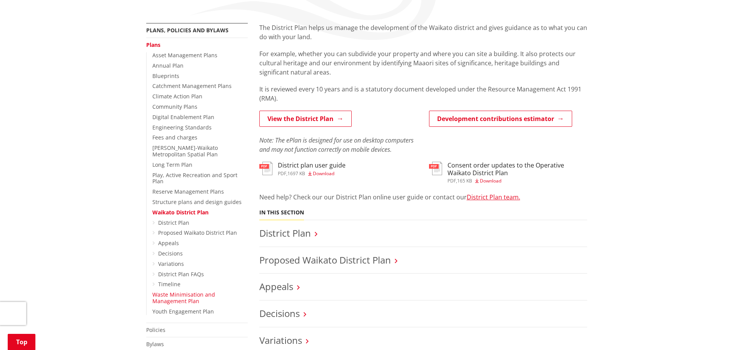
scroll to position [115, 0]
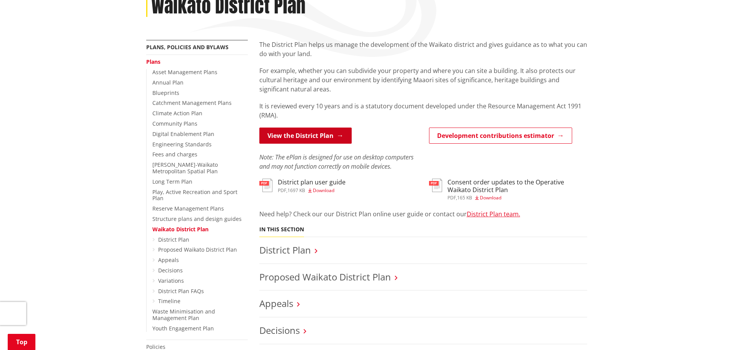
click at [314, 138] on link "View the District Plan" at bounding box center [305, 136] width 92 height 16
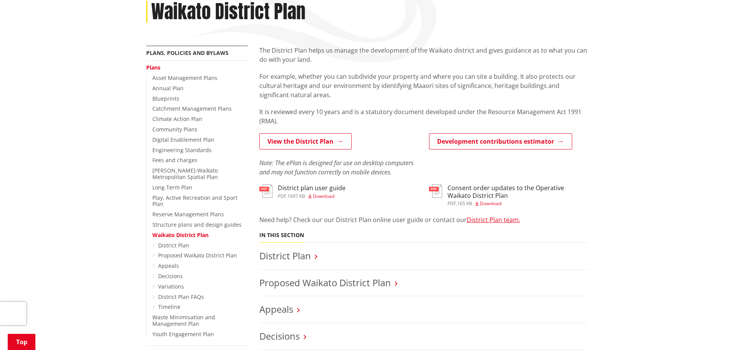
scroll to position [154, 0]
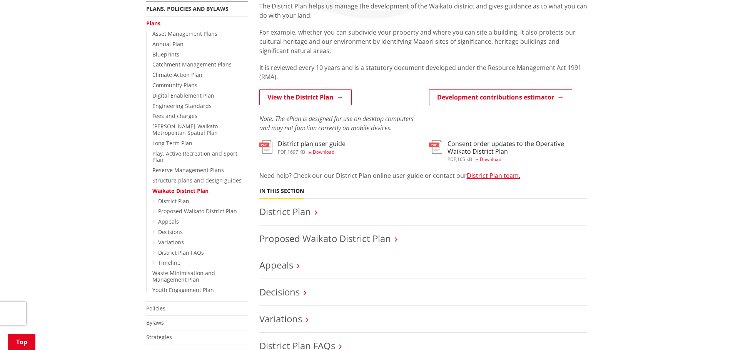
click at [317, 215] on h3 "District Plan" at bounding box center [423, 212] width 328 height 11
drag, startPoint x: 312, startPoint y: 209, endPoint x: 297, endPoint y: 211, distance: 15.1
click at [312, 209] on h3 "District Plan" at bounding box center [423, 212] width 328 height 11
click at [292, 212] on link "District Plan" at bounding box center [285, 211] width 52 height 13
click at [305, 214] on link "District Plan" at bounding box center [285, 211] width 52 height 13
